Goal: Information Seeking & Learning: Learn about a topic

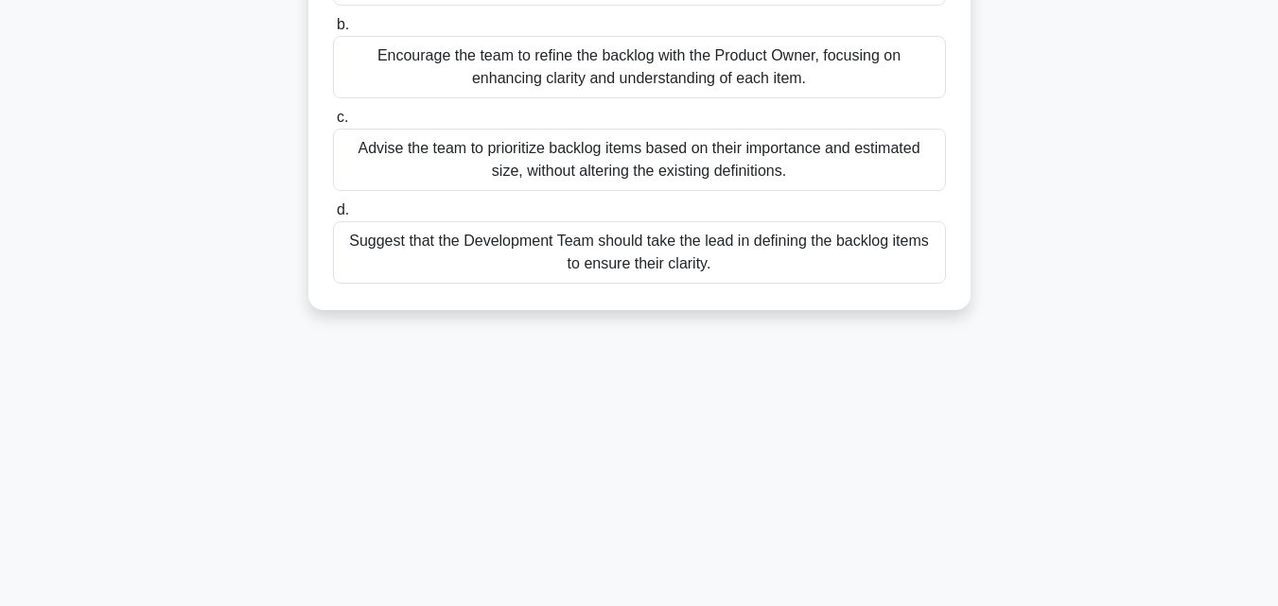
scroll to position [378, 0]
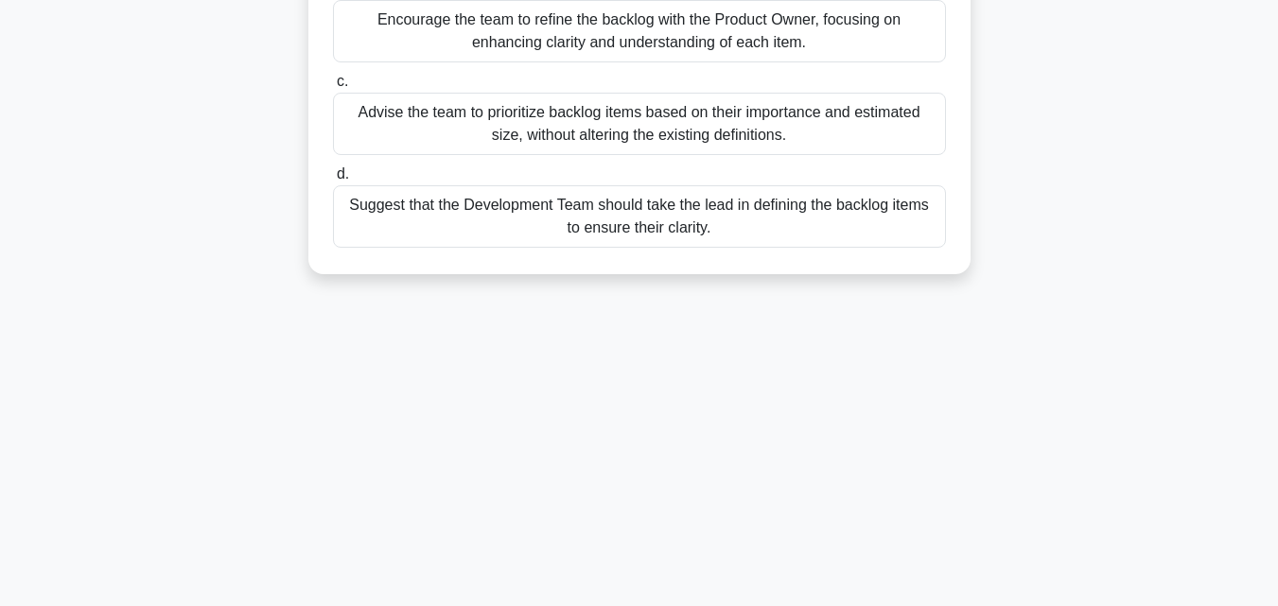
click at [663, 237] on div "Suggest that the Development Team should take the lead in defining the backlog …" at bounding box center [639, 216] width 613 height 62
click at [333, 181] on input "d. Suggest that the Development Team should take the lead in defining the backl…" at bounding box center [333, 174] width 0 height 12
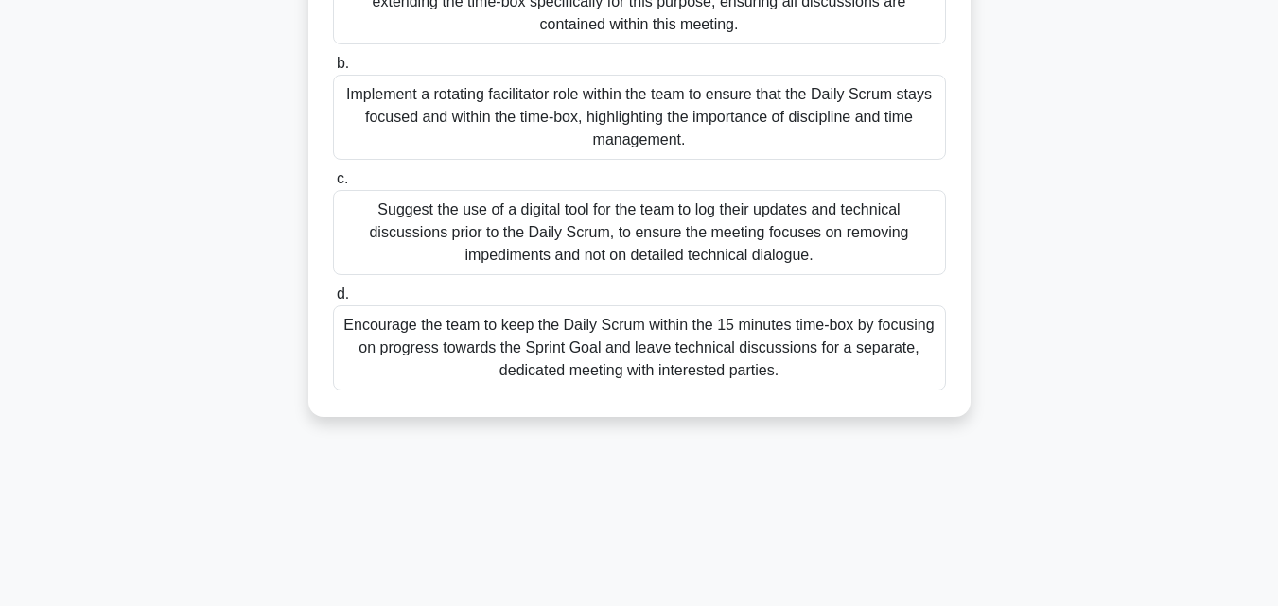
scroll to position [0, 0]
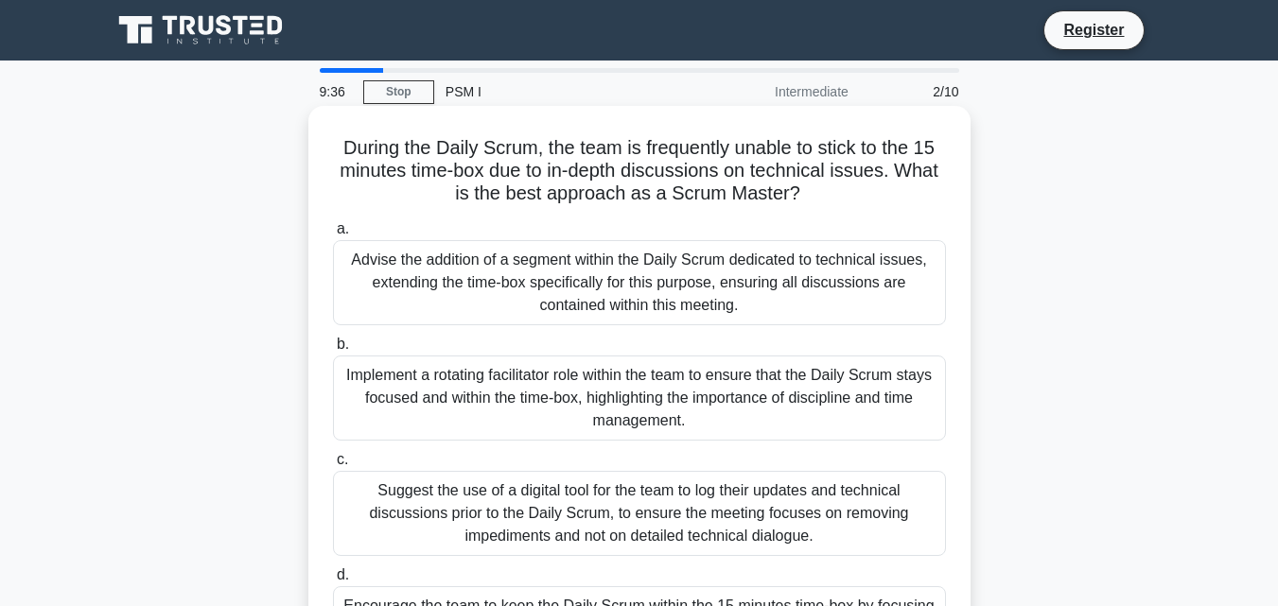
click at [649, 278] on div "Advise the addition of a segment within the Daily Scrum dedicated to technical …" at bounding box center [639, 282] width 613 height 85
click at [333, 236] on input "a. Advise the addition of a segment within the Daily Scrum dedicated to technic…" at bounding box center [333, 229] width 0 height 12
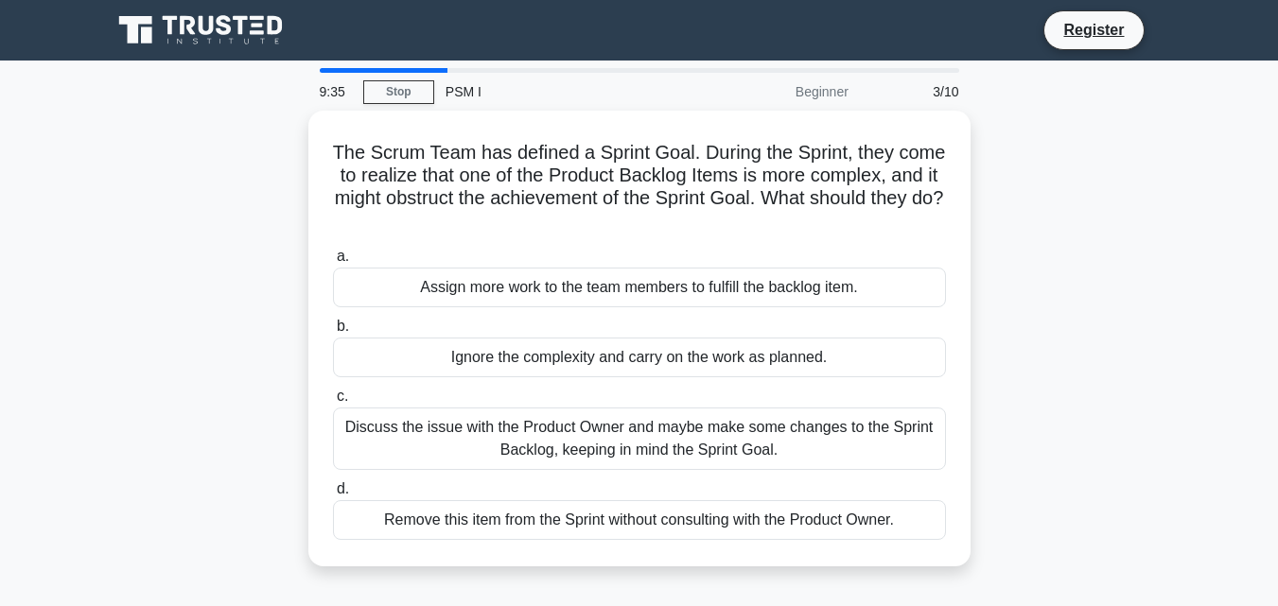
click at [649, 278] on div "Assign more work to the team members to fulfill the backlog item." at bounding box center [639, 288] width 613 height 40
click at [333, 263] on input "a. Assign more work to the team members to fulfill the backlog item." at bounding box center [333, 257] width 0 height 12
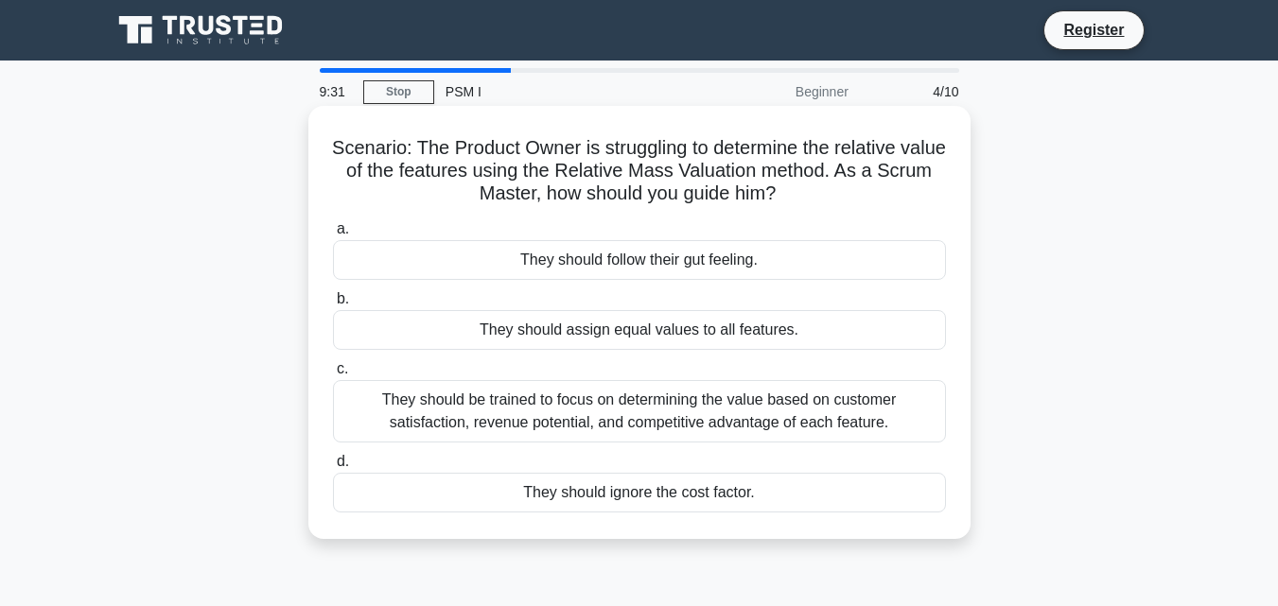
click at [649, 262] on div "They should follow their gut feeling." at bounding box center [639, 260] width 613 height 40
click at [333, 236] on input "a. They should follow their gut feeling." at bounding box center [333, 229] width 0 height 12
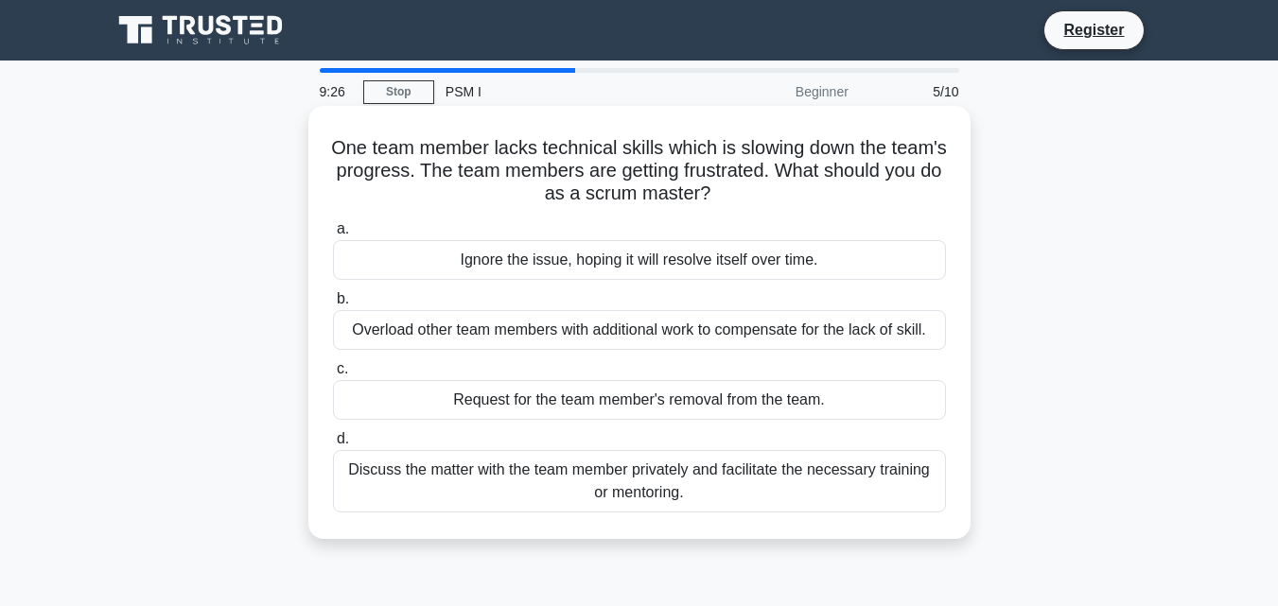
click at [642, 264] on div "Ignore the issue, hoping it will resolve itself over time." at bounding box center [639, 260] width 613 height 40
click at [333, 236] on input "a. Ignore the issue, hoping it will resolve itself over time." at bounding box center [333, 229] width 0 height 12
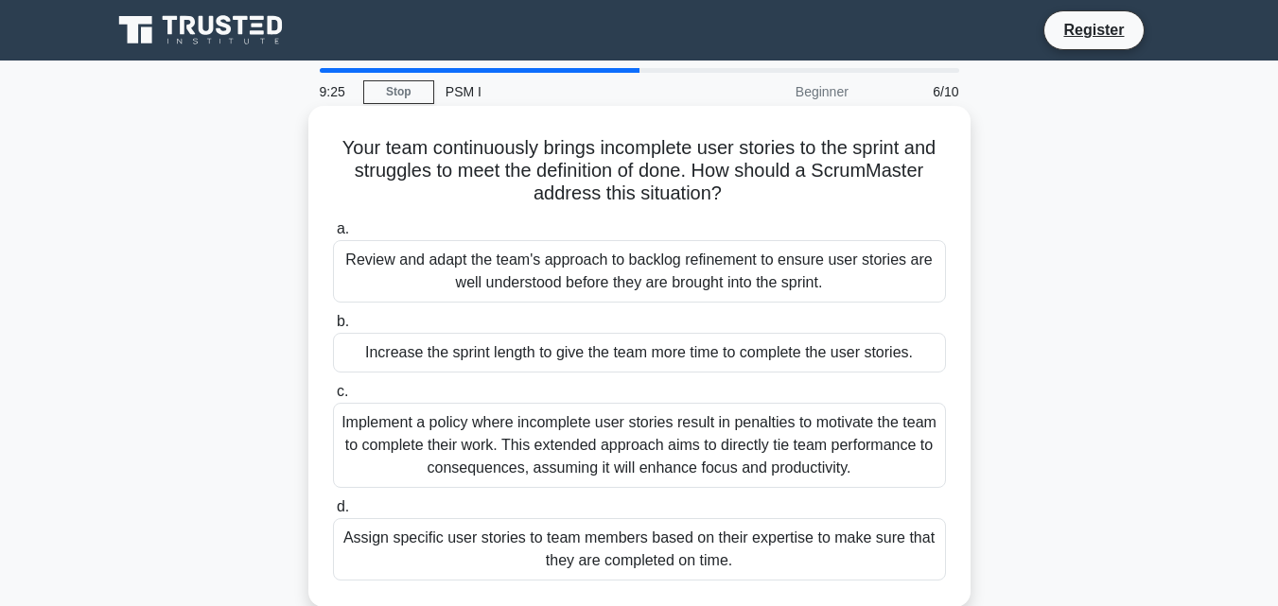
click at [604, 429] on div "Implement a policy where incomplete user stories result in penalties to motivat…" at bounding box center [639, 445] width 613 height 85
click at [333, 398] on input "c. Implement a policy where incomplete user stories result in penalties to moti…" at bounding box center [333, 392] width 0 height 12
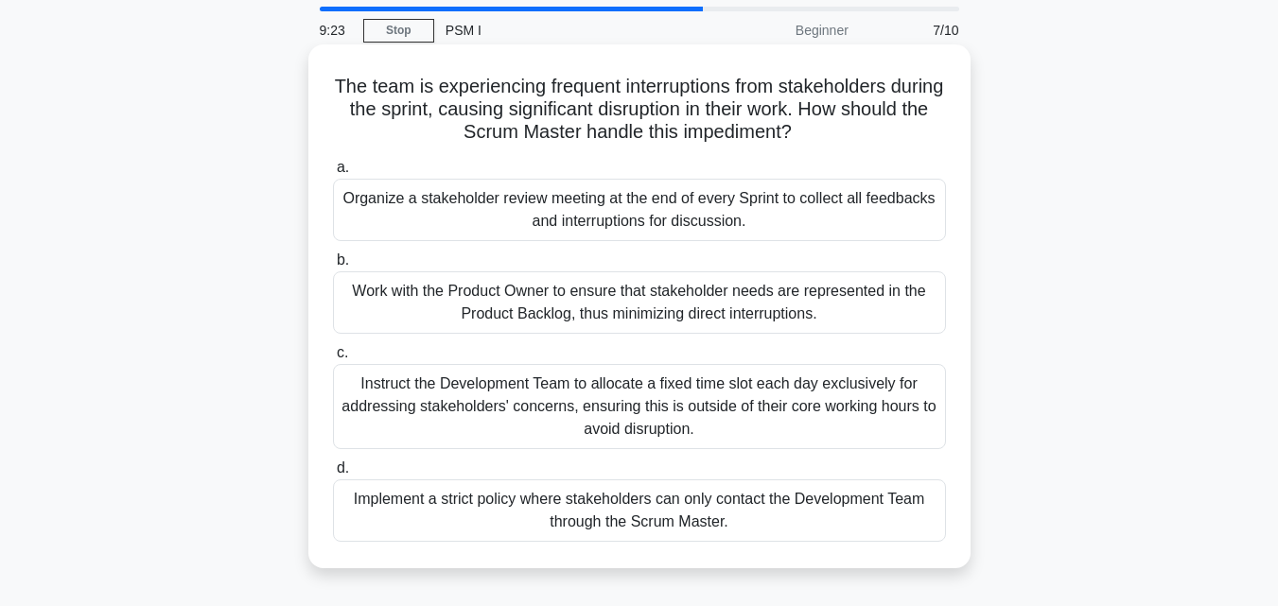
scroll to position [95, 0]
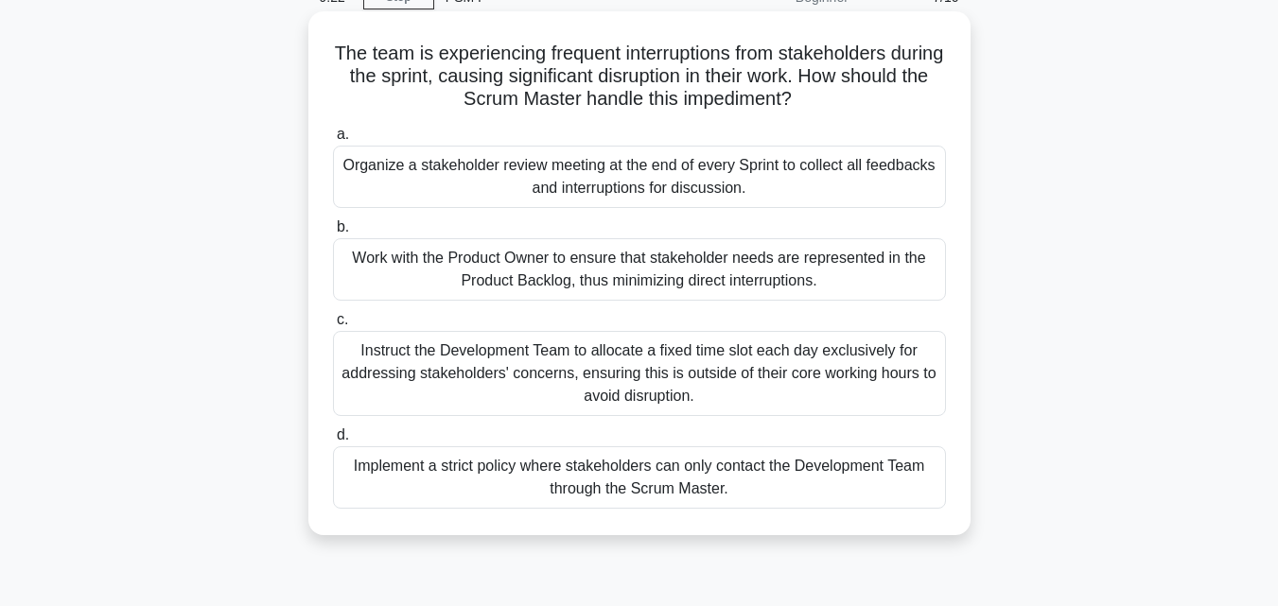
click at [617, 463] on div "Implement a strict policy where stakeholders can only contact the Development T…" at bounding box center [639, 478] width 613 height 62
click at [333, 442] on input "d. Implement a strict policy where stakeholders can only contact the Developmen…" at bounding box center [333, 435] width 0 height 12
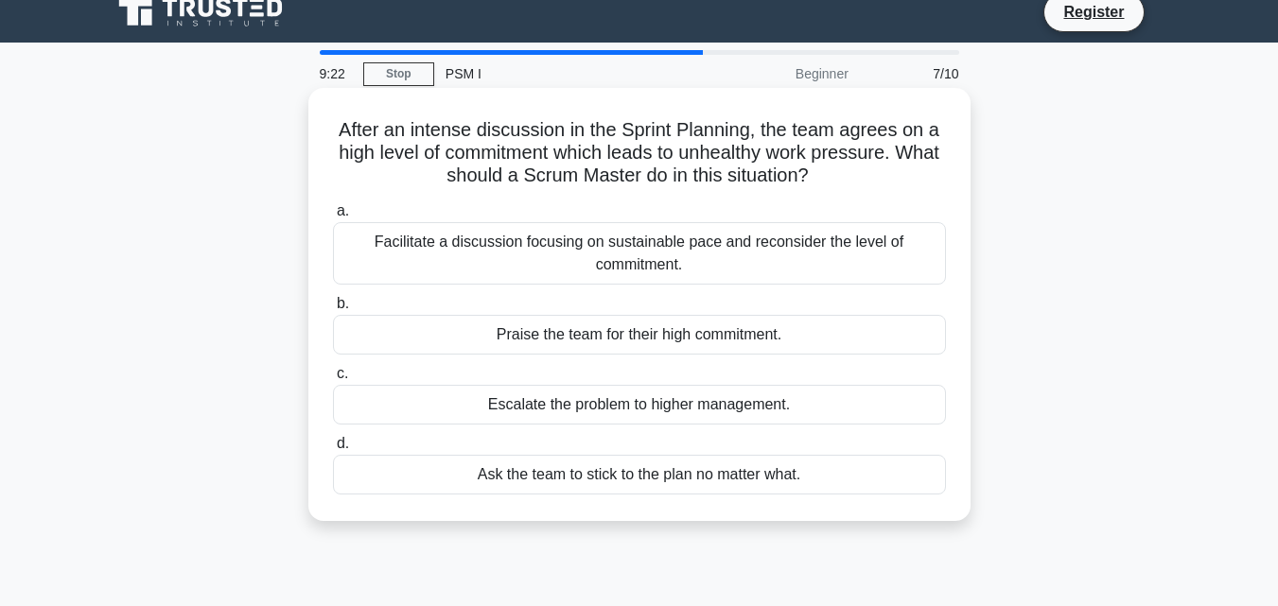
scroll to position [0, 0]
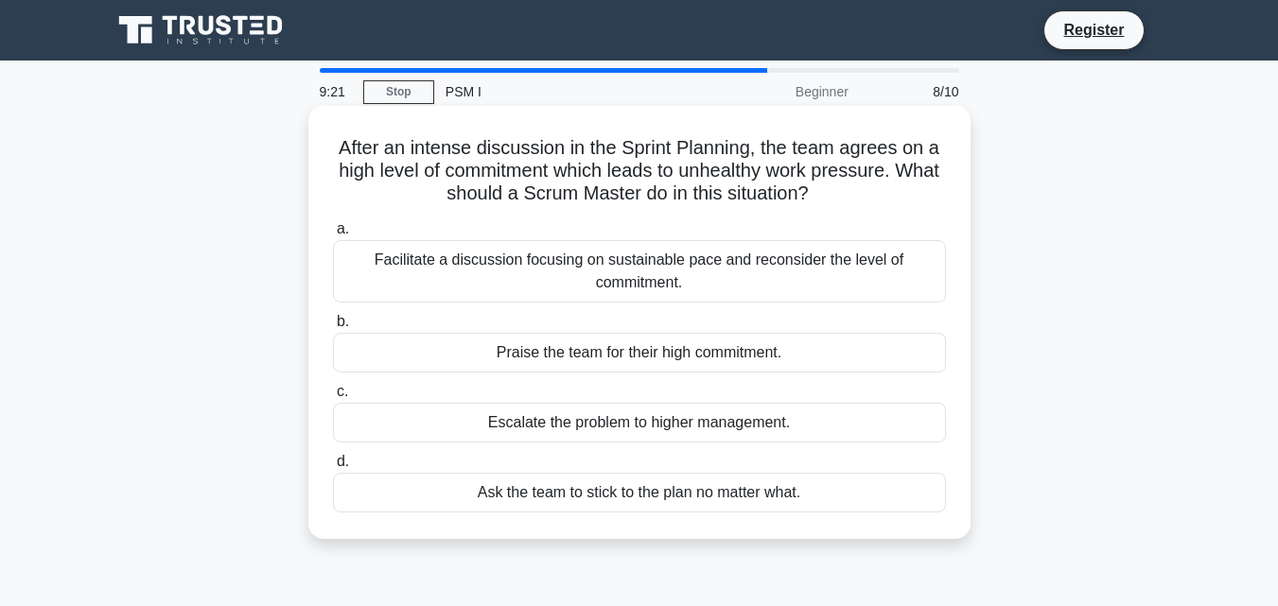
click at [614, 348] on div "Praise the team for their high commitment." at bounding box center [639, 353] width 613 height 40
click at [333, 328] on input "b. Praise the team for their high commitment." at bounding box center [333, 322] width 0 height 12
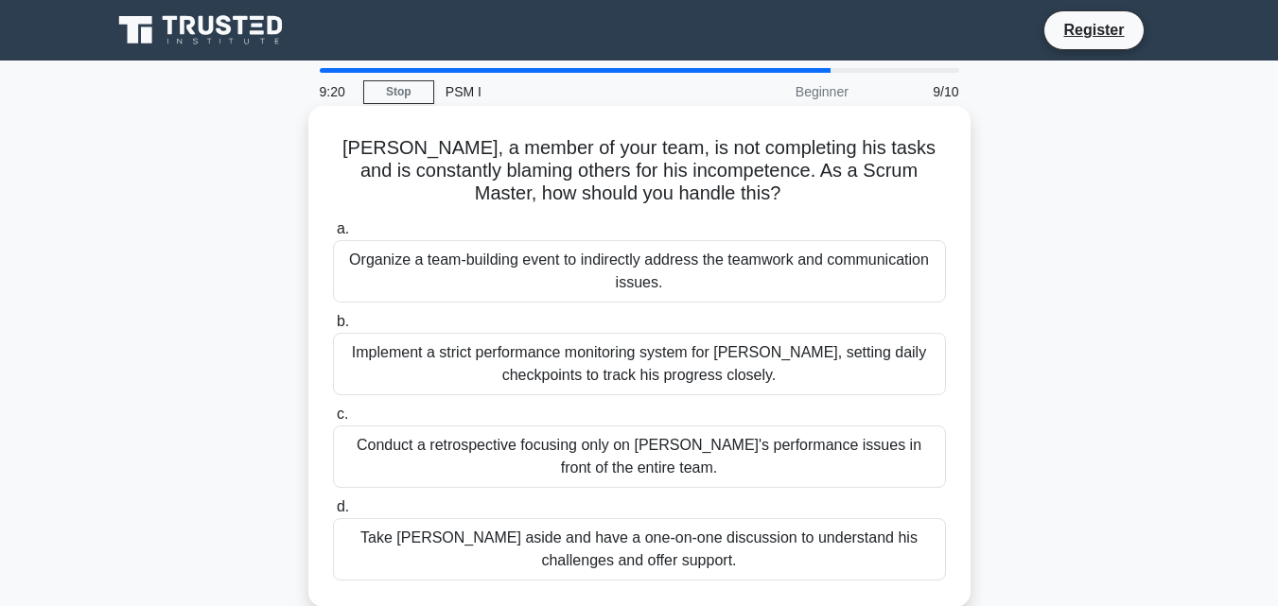
click at [632, 273] on div "Organize a team-building event to indirectly address the teamwork and communica…" at bounding box center [639, 271] width 613 height 62
click at [333, 236] on input "a. Organize a team-building event to indirectly address the teamwork and commun…" at bounding box center [333, 229] width 0 height 12
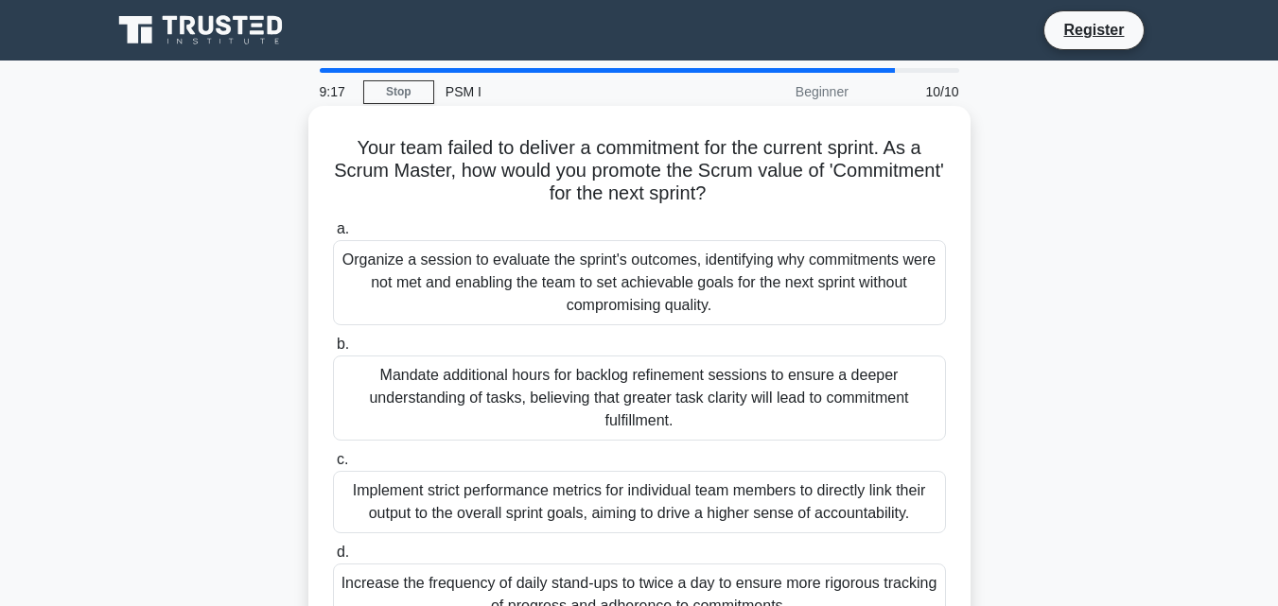
click at [632, 276] on div "Organize a session to evaluate the sprint's outcomes, identifying why commitmen…" at bounding box center [639, 282] width 613 height 85
click at [333, 236] on input "a. Organize a session to evaluate the sprint's outcomes, identifying why commit…" at bounding box center [333, 229] width 0 height 12
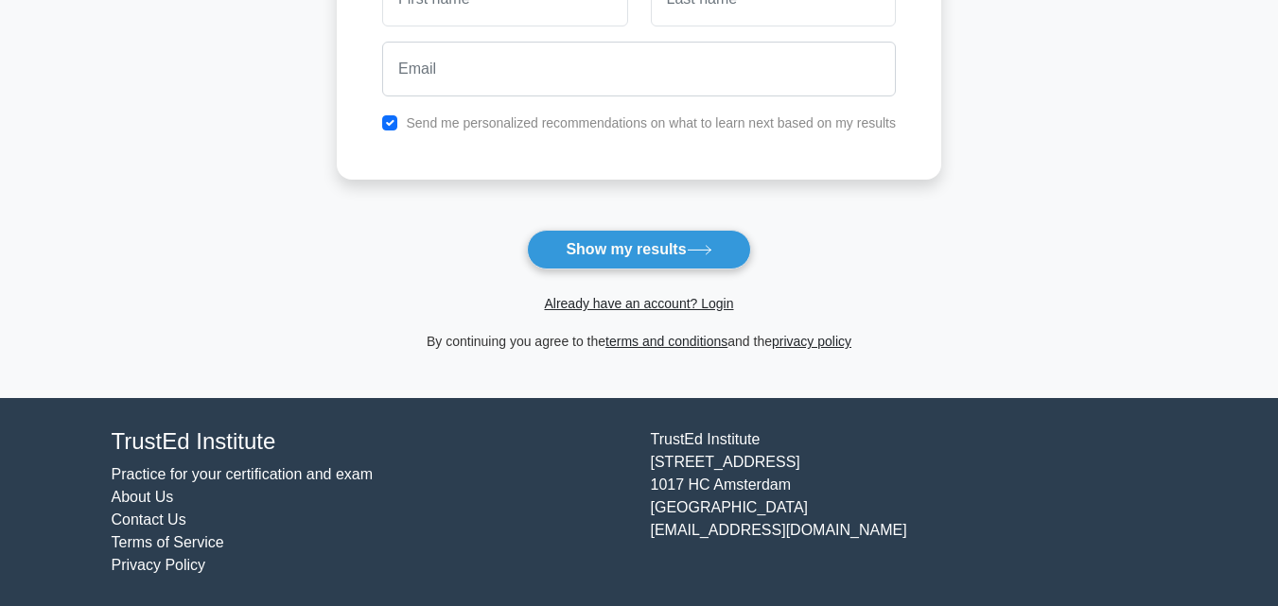
scroll to position [345, 0]
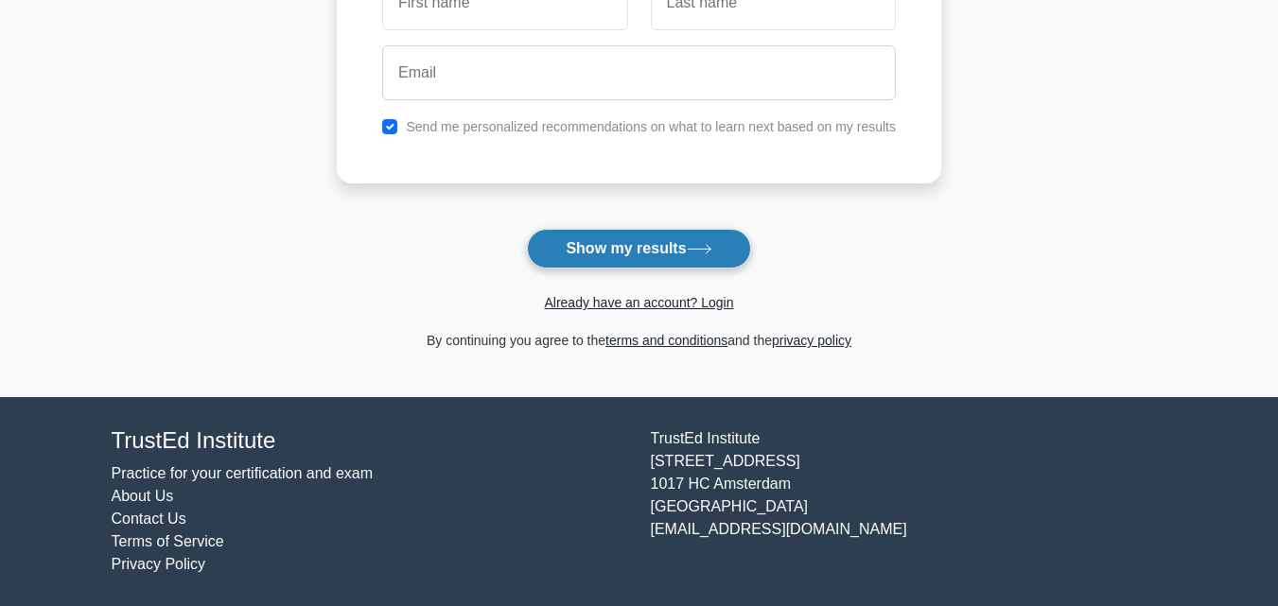
click at [652, 267] on button "Show my results" at bounding box center [638, 249] width 223 height 40
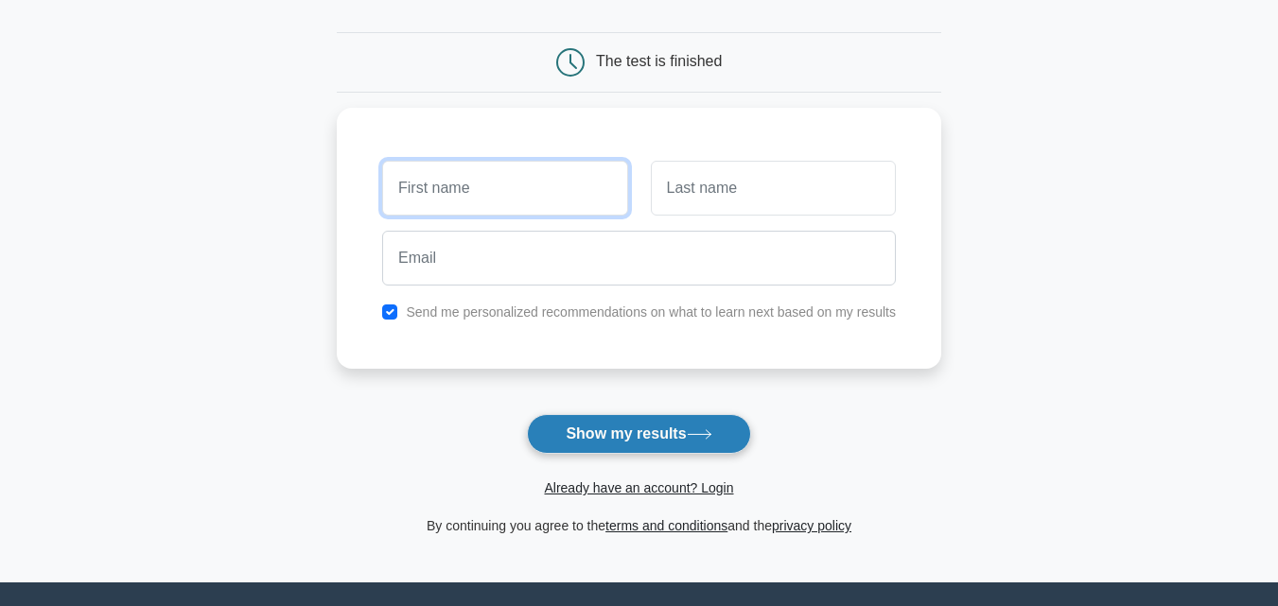
scroll to position [0, 0]
